Goal: Browse casually

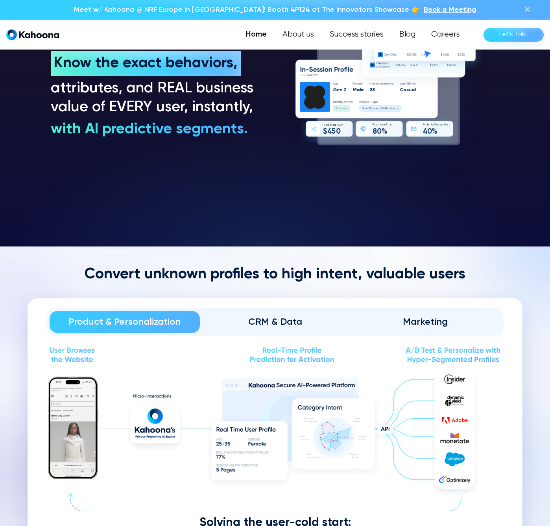
scroll to position [950, 0]
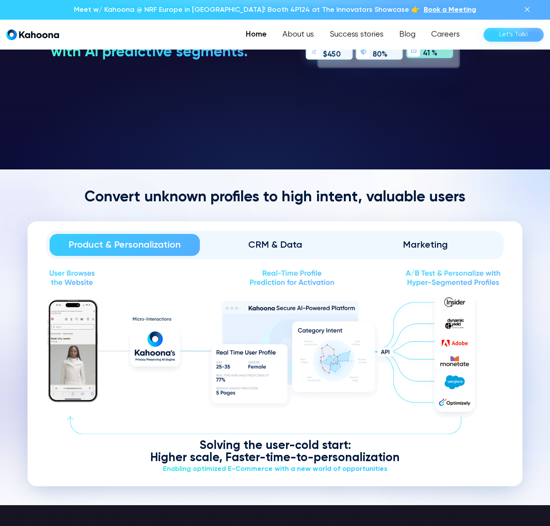
click at [244, 192] on h2 "Convert unknown profiles to high intent, valuable users" at bounding box center [275, 197] width 495 height 19
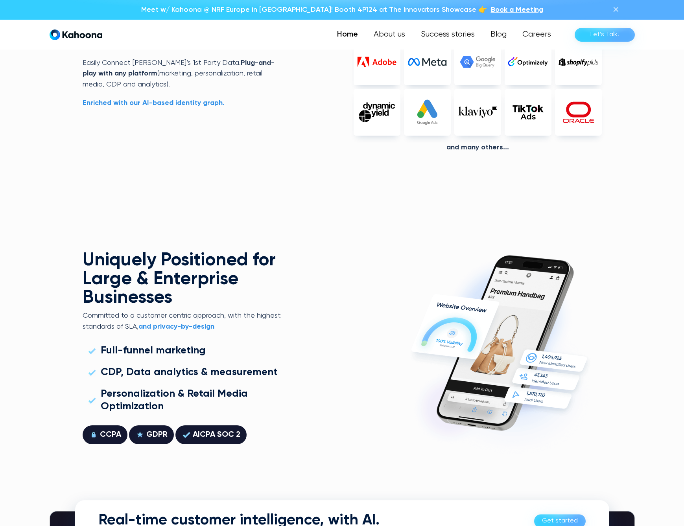
scroll to position [2140, 0]
